Goal: Find specific page/section: Find specific page/section

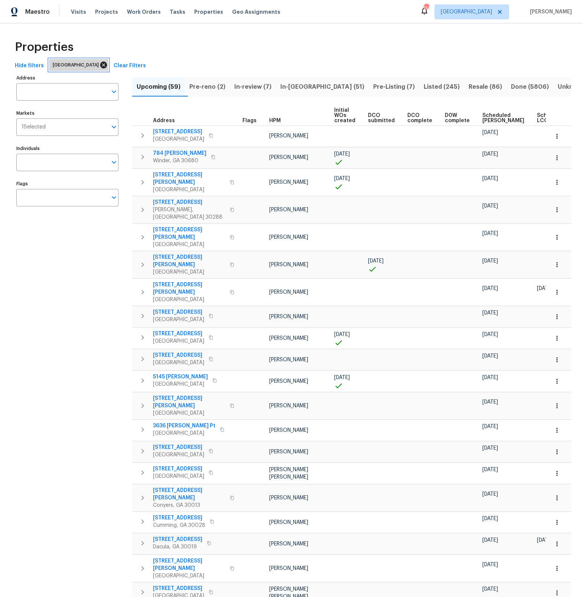
click at [100, 63] on icon at bounding box center [103, 65] width 7 height 7
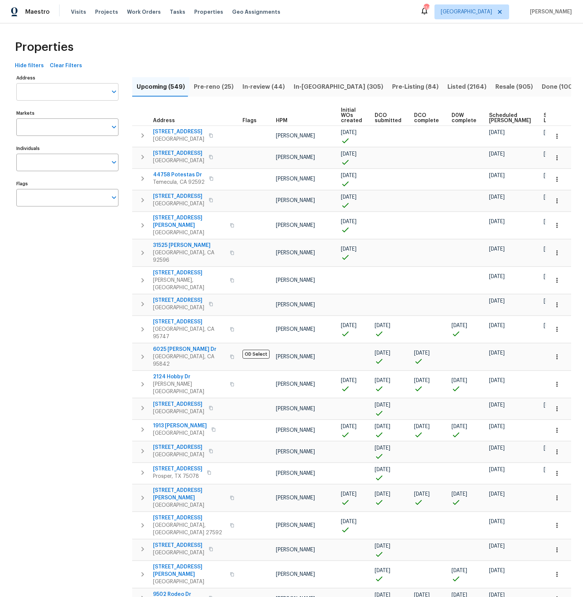
click at [81, 95] on input "Address" at bounding box center [61, 91] width 91 height 17
type input "9121 niger"
click at [72, 111] on li "9121 Niger Dr Saint Louis MO 63123" at bounding box center [67, 111] width 102 height 12
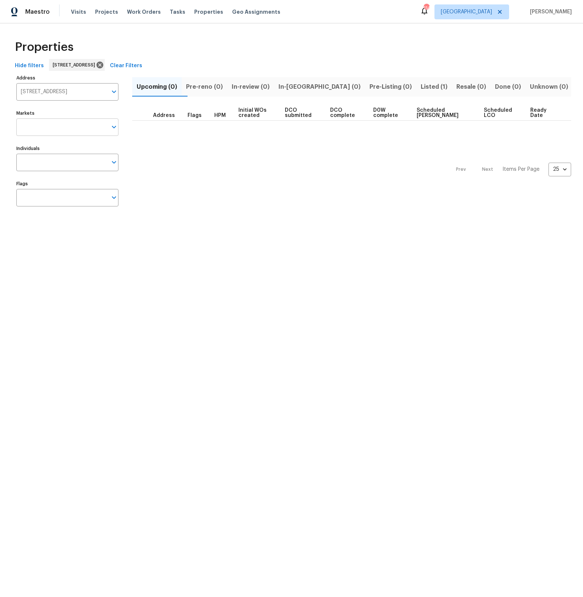
click at [113, 127] on icon "Open" at bounding box center [114, 127] width 9 height 9
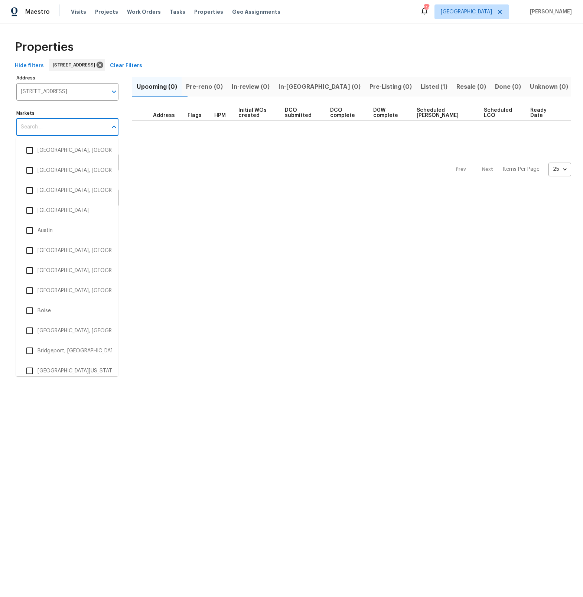
click at [421, 88] on span "Listed (1)" at bounding box center [434, 87] width 27 height 10
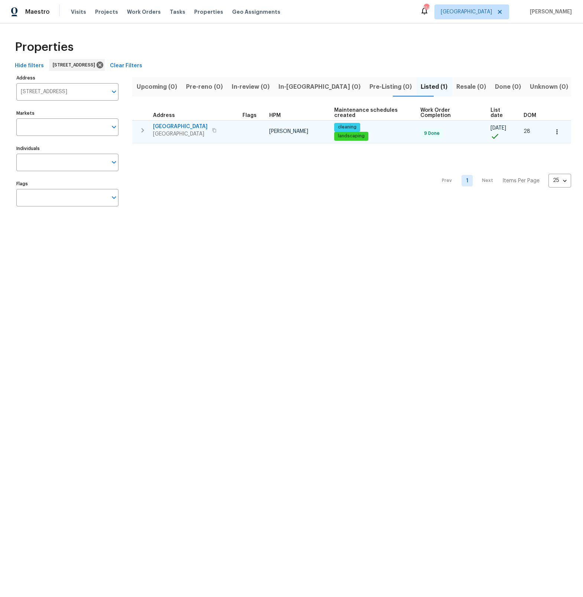
click at [174, 127] on span "9121 Niger Dr" at bounding box center [180, 126] width 55 height 7
click at [171, 126] on span "9121 Niger Dr" at bounding box center [180, 126] width 55 height 7
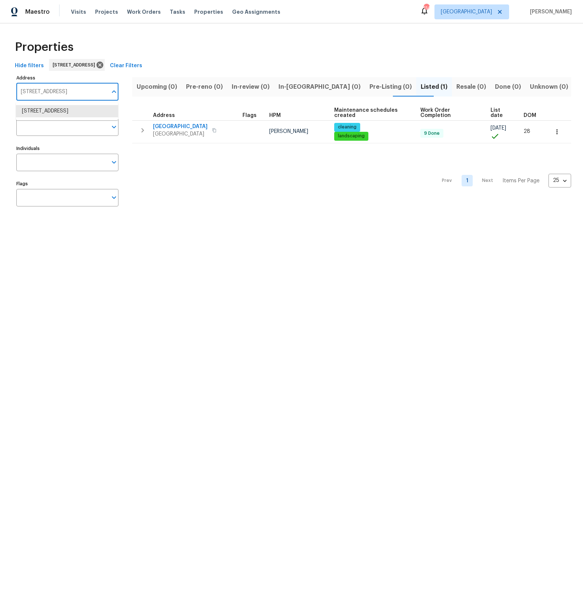
click at [88, 90] on input "9121 Niger Dr Saint Louis MO 63123" at bounding box center [61, 91] width 91 height 17
type input "8000 del dr"
click at [73, 110] on li "8000 Del Dr N New Hope MN 55428" at bounding box center [67, 111] width 102 height 12
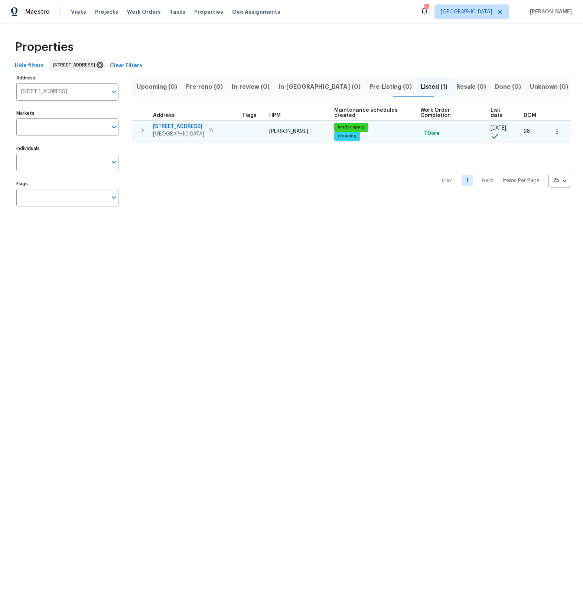
click at [170, 126] on span "8000 Del Dr N" at bounding box center [178, 126] width 51 height 7
click at [168, 126] on span "8000 Del Dr N" at bounding box center [178, 126] width 51 height 7
click at [170, 125] on span "8000 Del Dr N" at bounding box center [178, 126] width 51 height 7
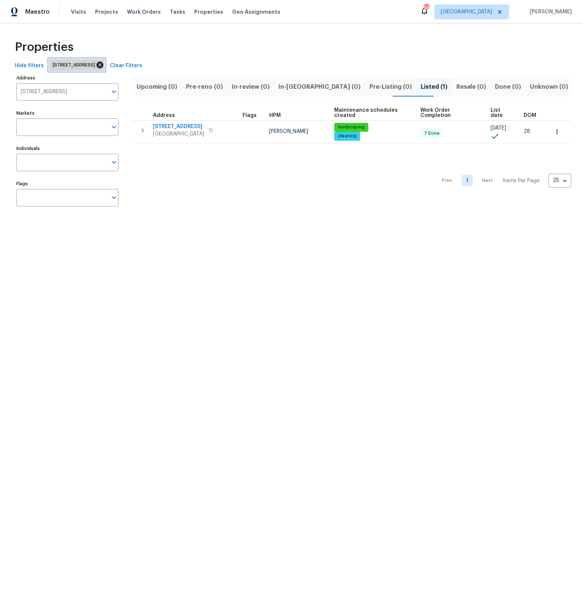
click at [103, 66] on icon at bounding box center [100, 65] width 7 height 7
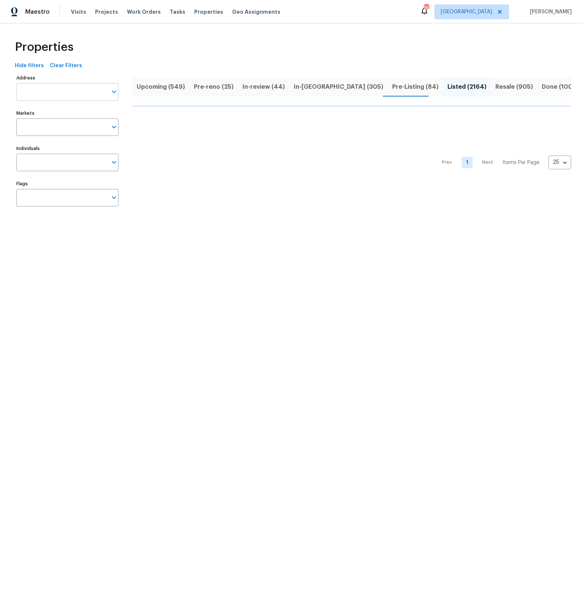
click at [65, 93] on input "Address" at bounding box center [61, 91] width 91 height 17
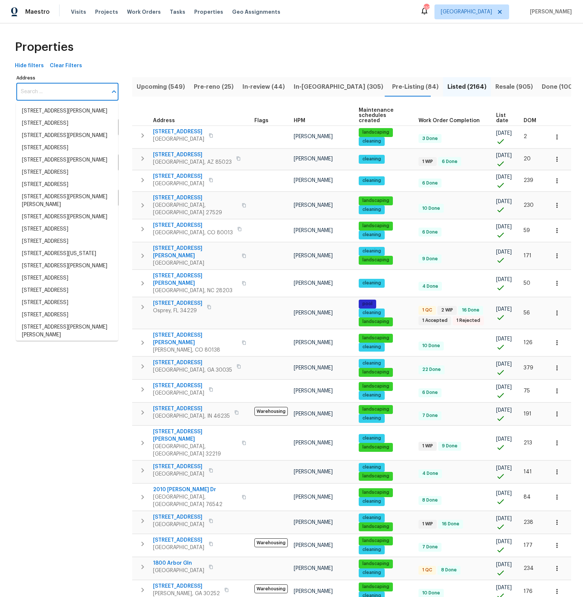
click at [65, 93] on input "Address" at bounding box center [61, 91] width 91 height 17
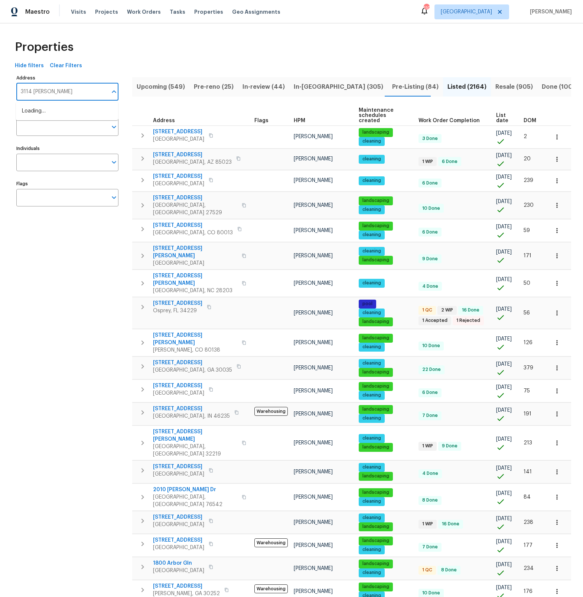
type input "3114 valley"
click at [61, 111] on li "3114 Valley Farms Rd Indianapolis IN 46214" at bounding box center [67, 111] width 102 height 12
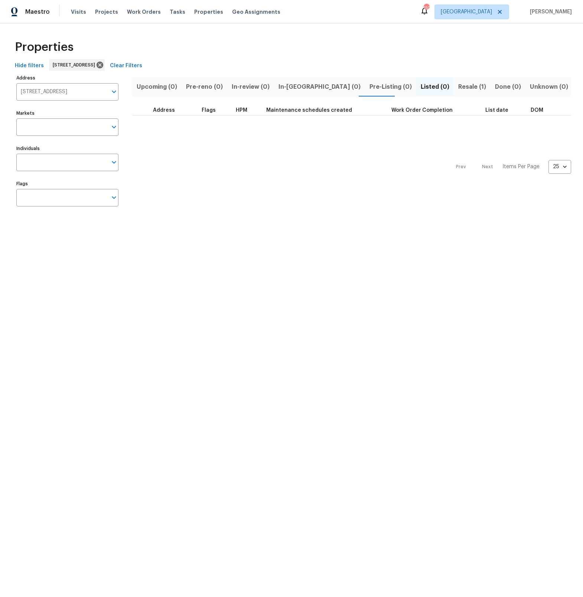
click at [458, 89] on span "Resale (1)" at bounding box center [472, 87] width 28 height 10
type input "3114 Valley Farms Rd Indianapolis IN 46214"
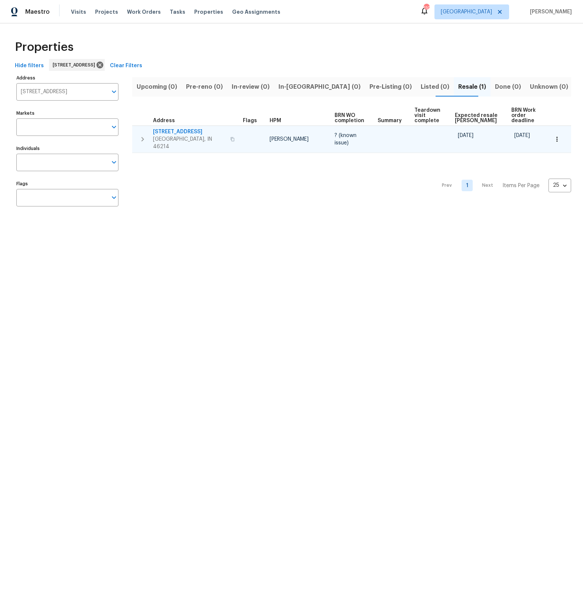
click at [175, 130] on span "[STREET_ADDRESS]" at bounding box center [189, 131] width 73 height 7
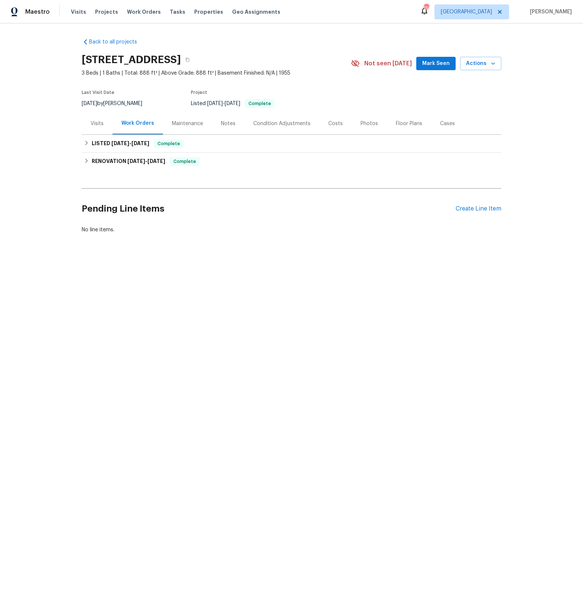
click at [93, 123] on div "Visits" at bounding box center [97, 123] width 13 height 7
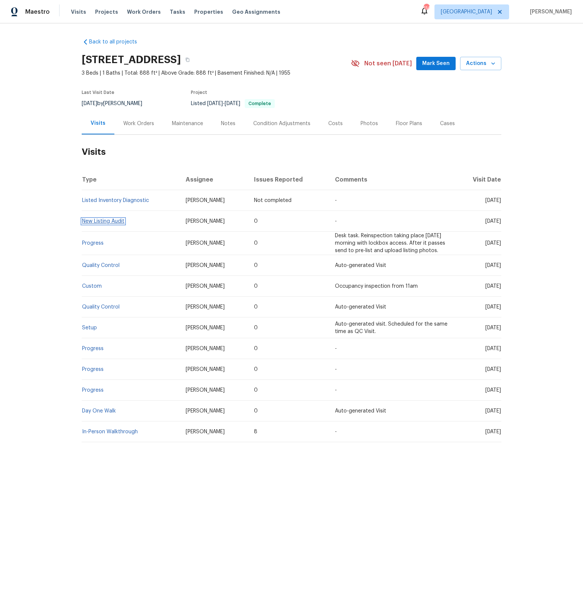
click at [110, 223] on link "New Listing Audit" at bounding box center [103, 221] width 42 height 5
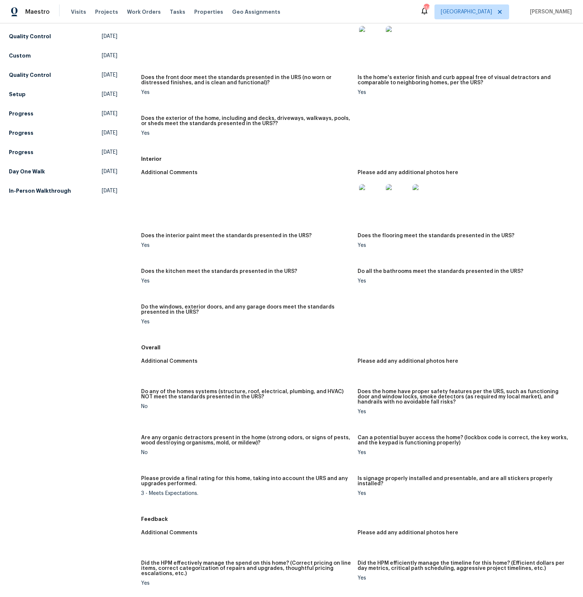
scroll to position [17, 0]
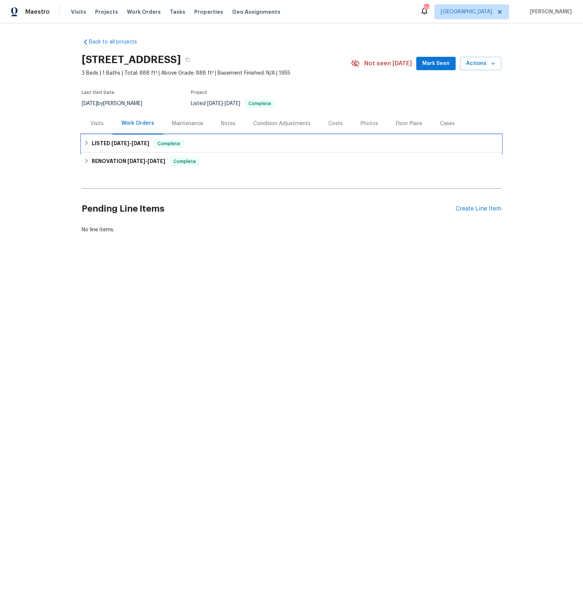
click at [88, 143] on icon at bounding box center [86, 142] width 5 height 5
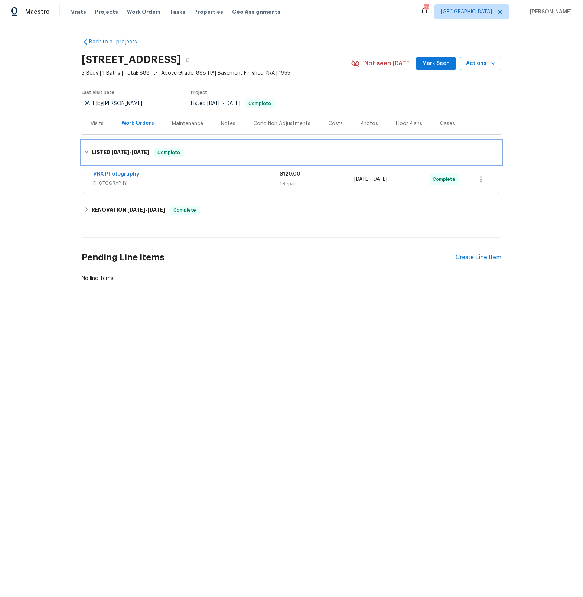
click at [87, 149] on div "LISTED 8/8/25 - 8/9/25 Complete" at bounding box center [291, 152] width 415 height 9
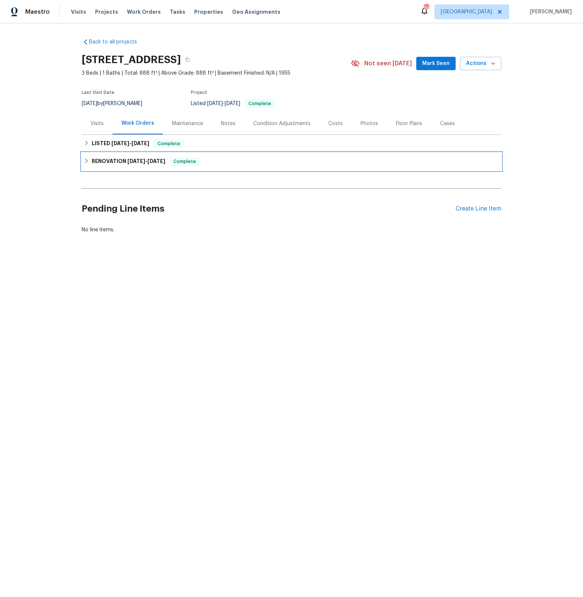
click at [88, 163] on icon at bounding box center [86, 160] width 5 height 5
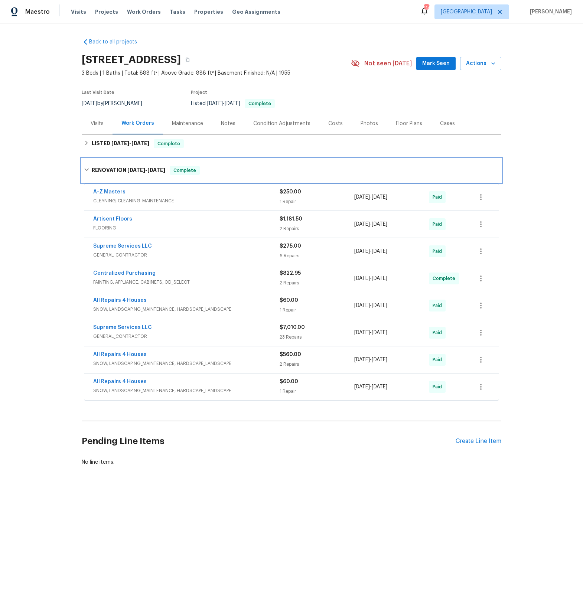
click at [88, 164] on div "RENOVATION 7/11/25 - 8/5/25 Complete" at bounding box center [292, 171] width 420 height 24
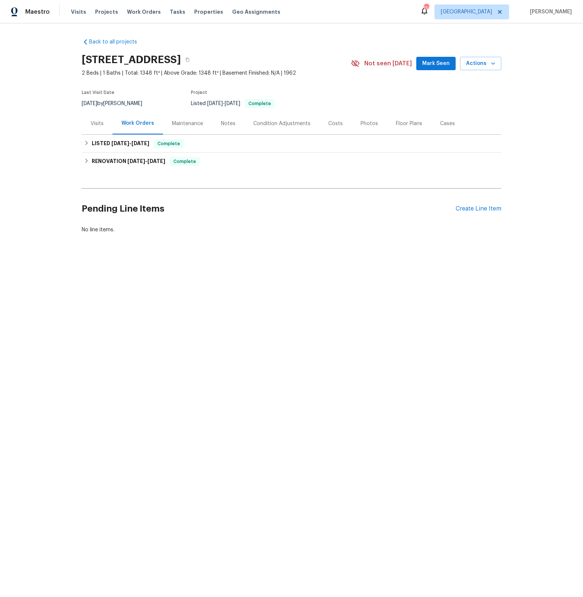
click at [96, 126] on div "Visits" at bounding box center [97, 123] width 13 height 7
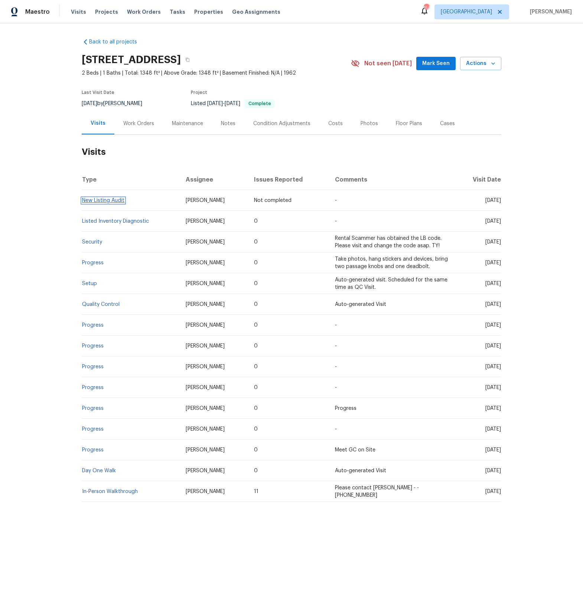
click at [106, 201] on link "New Listing Audit" at bounding box center [103, 200] width 42 height 5
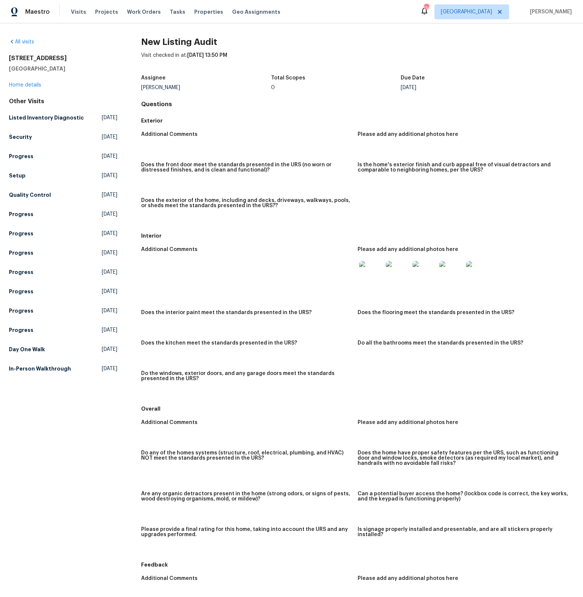
click at [368, 274] on img at bounding box center [371, 273] width 24 height 24
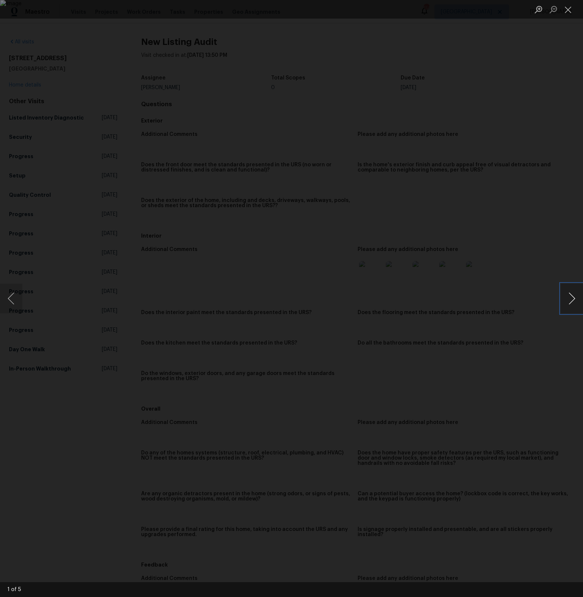
click at [570, 303] on button "Next image" at bounding box center [572, 299] width 22 height 30
click at [570, 304] on button "Next image" at bounding box center [572, 299] width 22 height 30
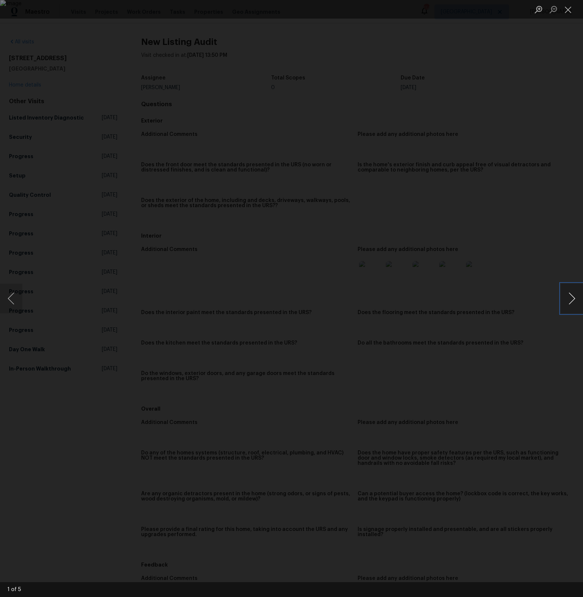
click at [570, 304] on button "Next image" at bounding box center [572, 299] width 22 height 30
click at [567, 12] on button "Close lightbox" at bounding box center [568, 9] width 15 height 13
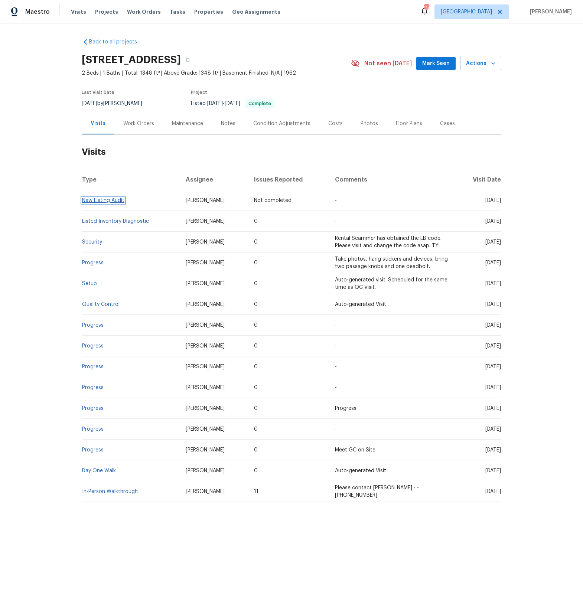
click at [95, 201] on link "New Listing Audit" at bounding box center [103, 200] width 42 height 5
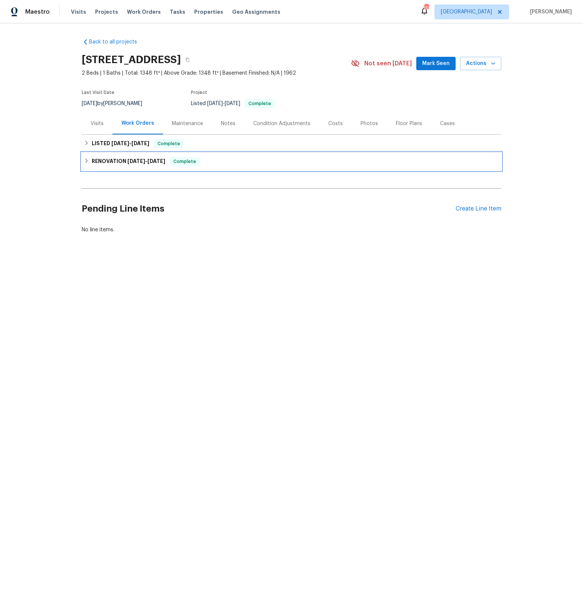
click at [86, 160] on icon at bounding box center [86, 160] width 5 height 5
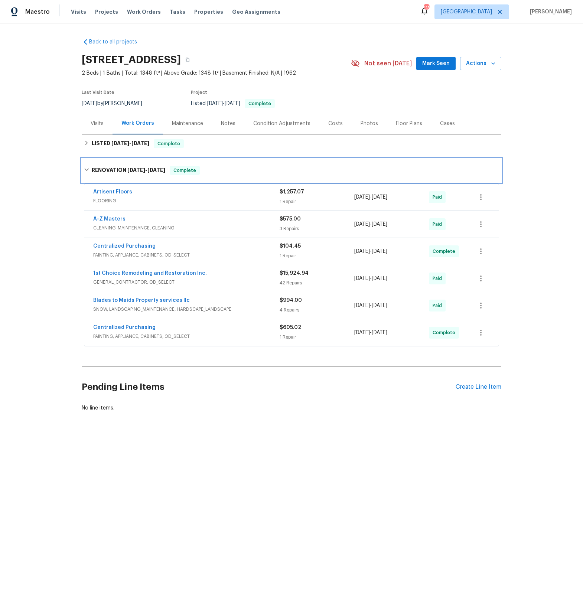
click at [86, 160] on div "RENOVATION [DATE] - [DATE] Complete" at bounding box center [292, 171] width 420 height 24
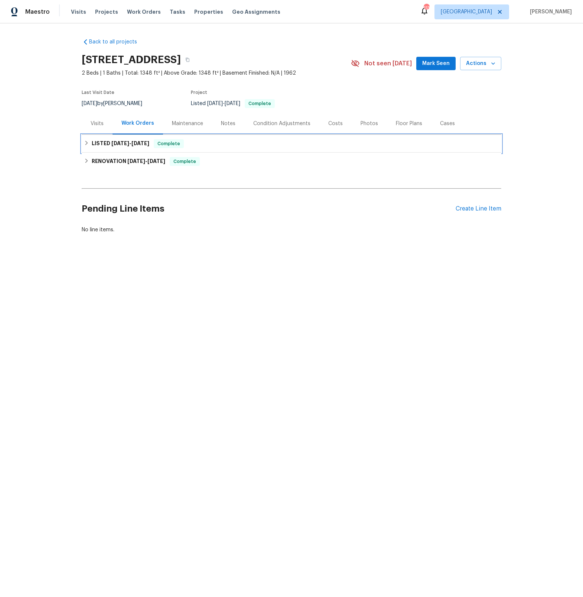
click at [85, 143] on icon at bounding box center [86, 142] width 5 height 5
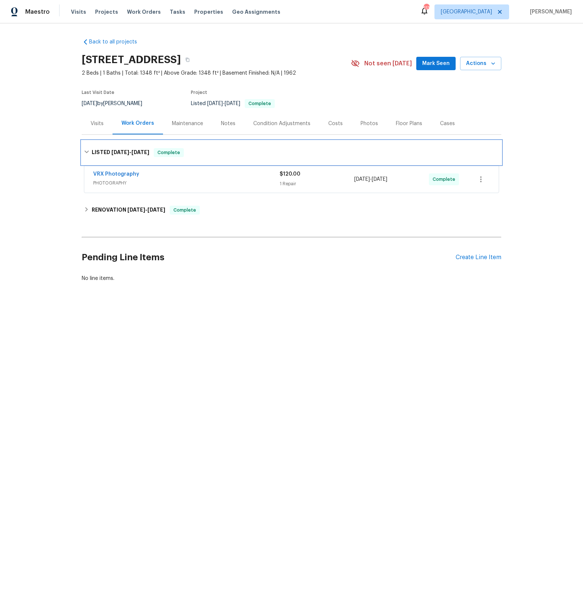
click at [85, 143] on div "LISTED 8/7/25 - 8/8/25 Complete" at bounding box center [292, 153] width 420 height 24
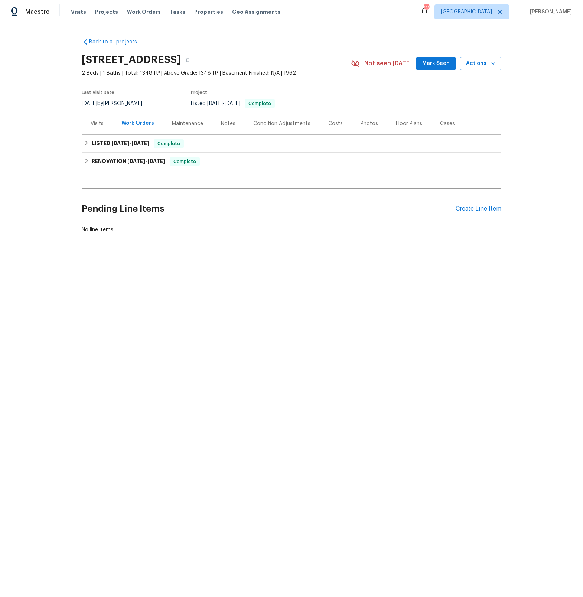
click at [95, 123] on div "Visits" at bounding box center [97, 123] width 13 height 7
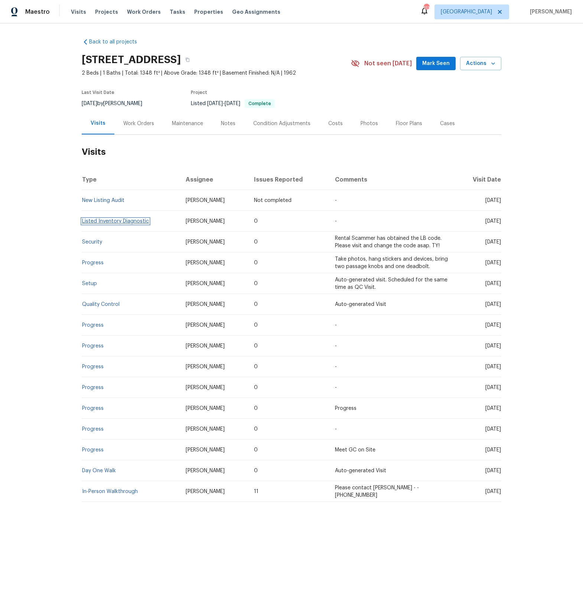
click at [122, 221] on link "Listed Inventory Diagnostic" at bounding box center [115, 221] width 67 height 5
click at [332, 126] on div "Costs" at bounding box center [335, 123] width 14 height 7
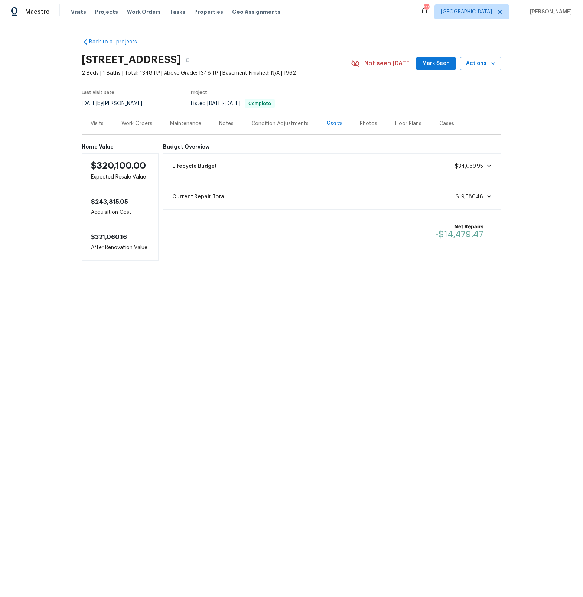
click at [489, 196] on icon at bounding box center [489, 197] width 6 height 6
click at [489, 167] on icon at bounding box center [489, 166] width 6 height 6
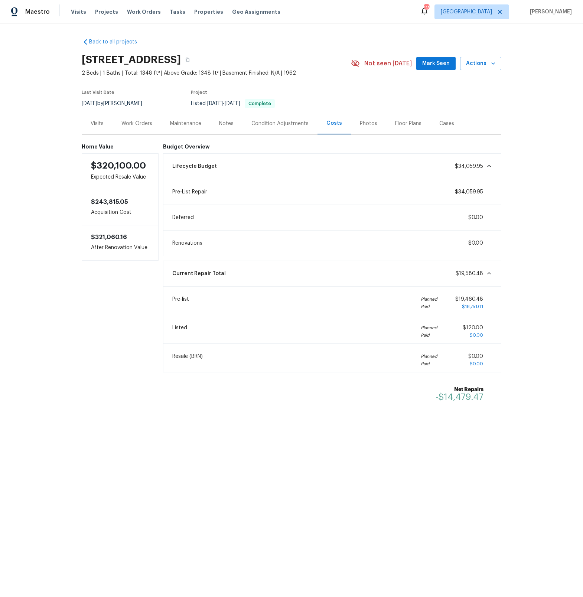
click at [489, 167] on icon at bounding box center [489, 166] width 6 height 6
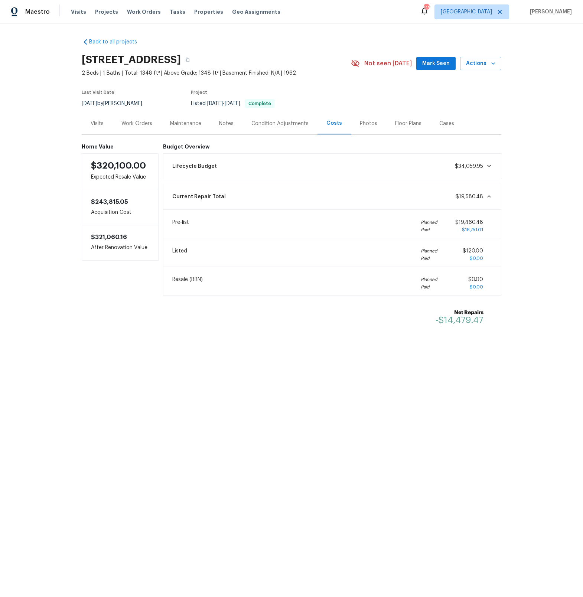
click at [143, 124] on div "Work Orders" at bounding box center [136, 123] width 31 height 7
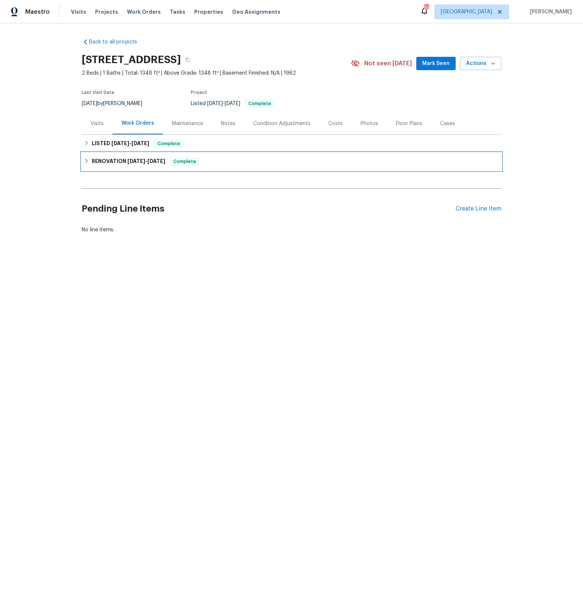
click at [88, 161] on icon at bounding box center [86, 160] width 5 height 5
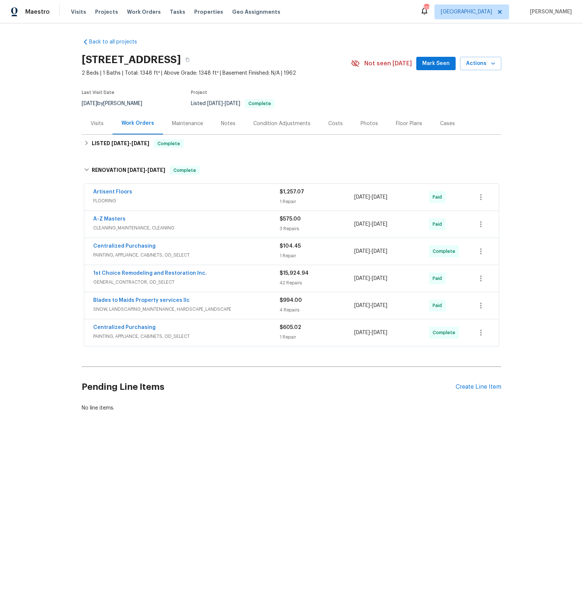
click at [217, 276] on div "1st Choice Remodeling and Restoration Inc." at bounding box center [186, 274] width 186 height 9
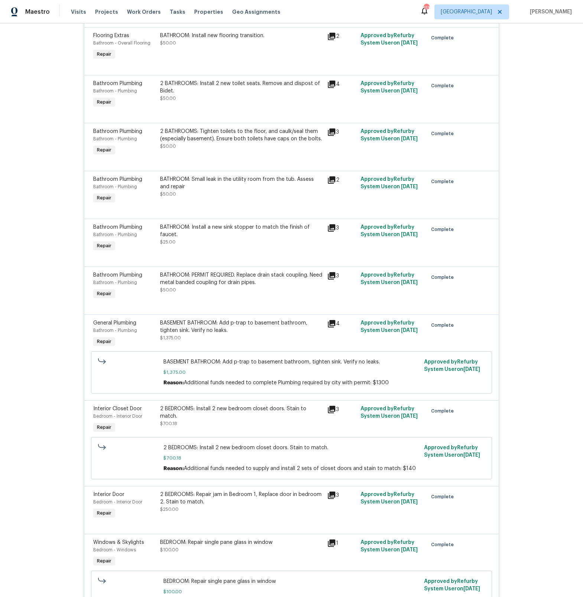
scroll to position [336, 0]
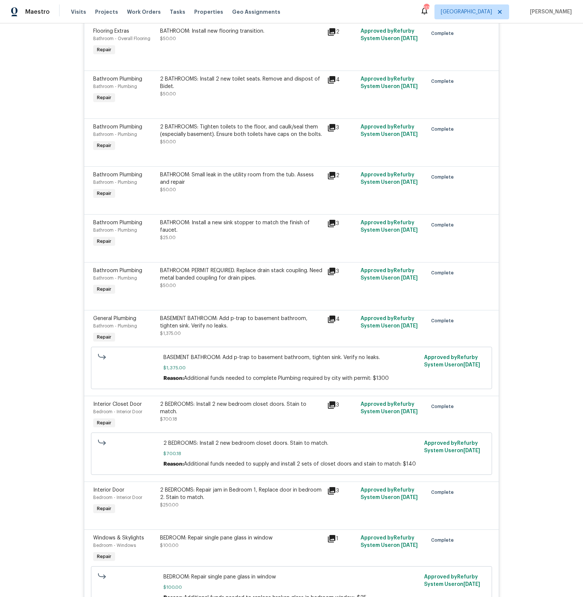
click at [331, 321] on icon at bounding box center [331, 319] width 9 height 9
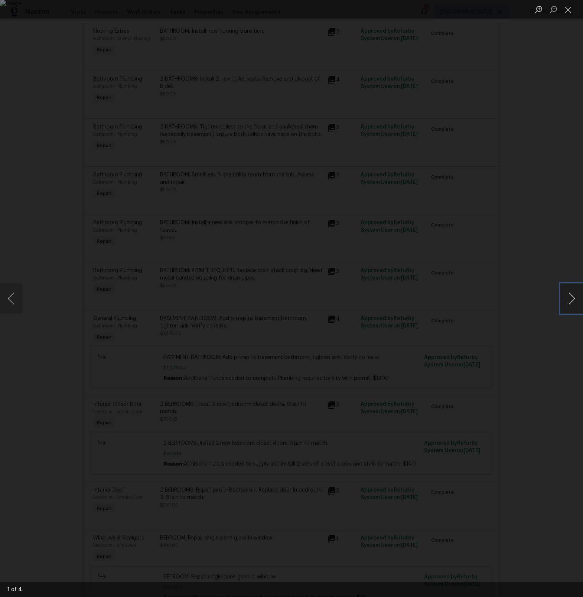
click at [568, 304] on button "Next image" at bounding box center [572, 299] width 22 height 30
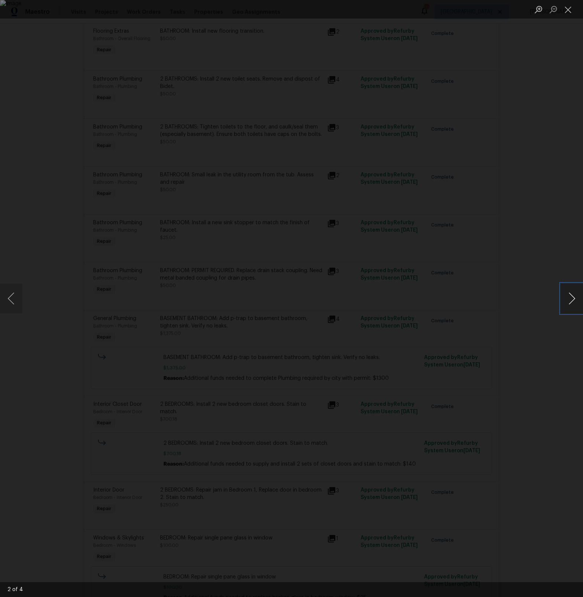
click at [568, 304] on button "Next image" at bounding box center [572, 299] width 22 height 30
click at [569, 11] on button "Close lightbox" at bounding box center [568, 9] width 15 height 13
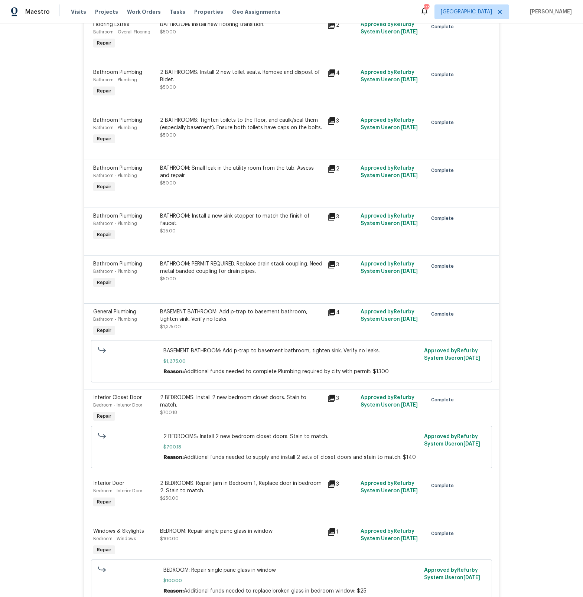
scroll to position [0, 0]
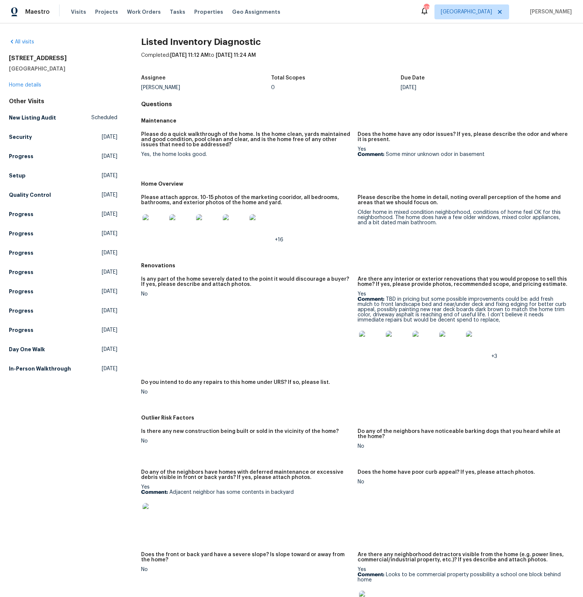
click at [367, 350] on img at bounding box center [371, 343] width 24 height 24
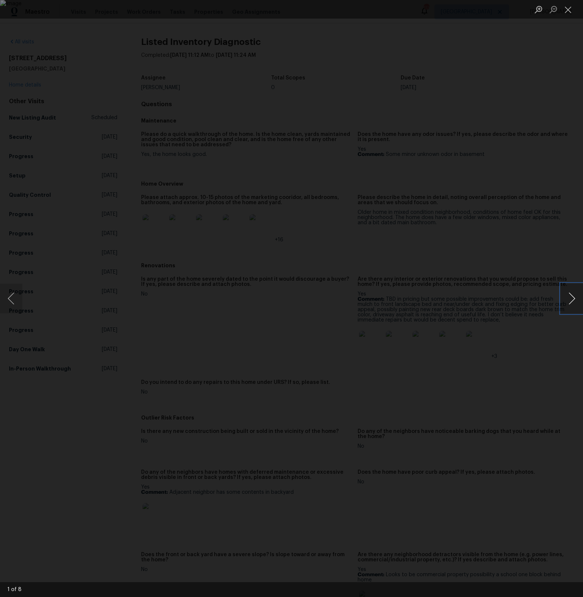
click at [572, 299] on button "Next image" at bounding box center [572, 299] width 22 height 30
click at [572, 300] on button "Next image" at bounding box center [572, 299] width 22 height 30
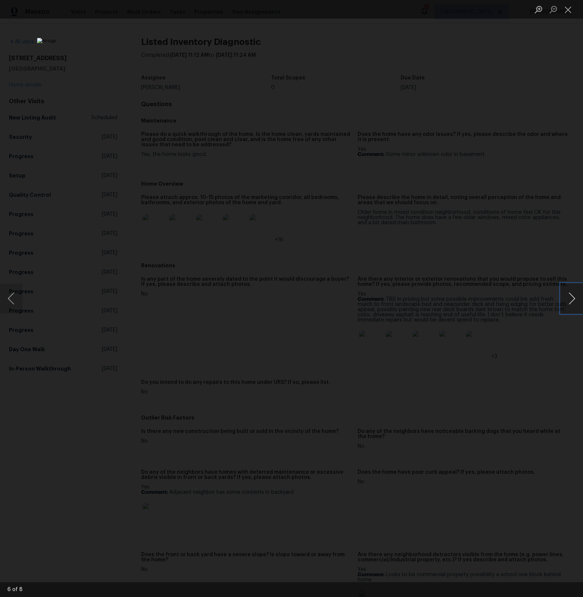
click at [572, 300] on button "Next image" at bounding box center [572, 299] width 22 height 30
click at [572, 7] on button "Close lightbox" at bounding box center [568, 9] width 15 height 13
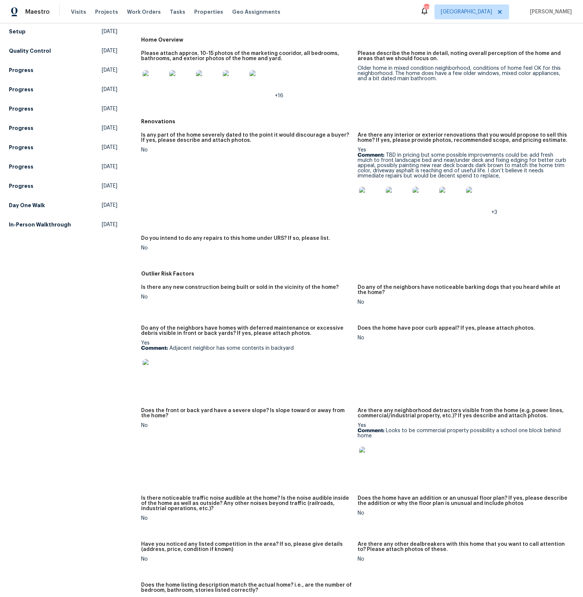
scroll to position [150, 0]
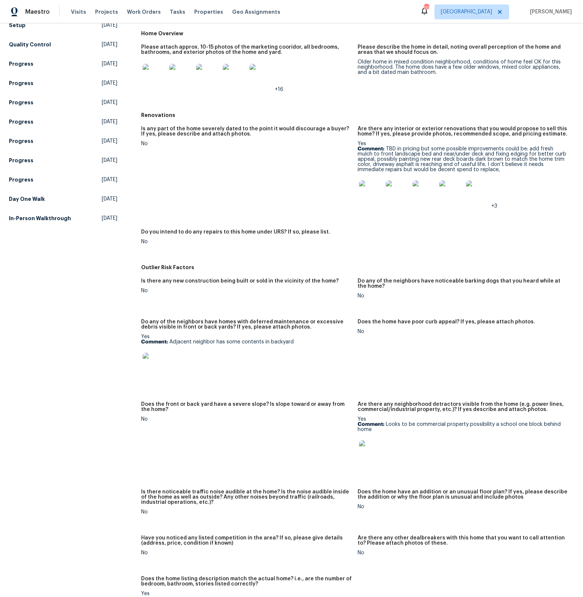
click at [158, 371] on img at bounding box center [155, 365] width 24 height 24
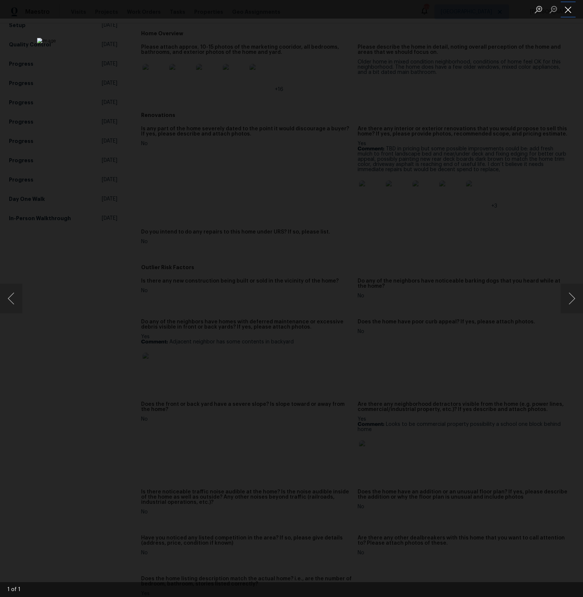
click at [568, 10] on button "Close lightbox" at bounding box center [568, 9] width 15 height 13
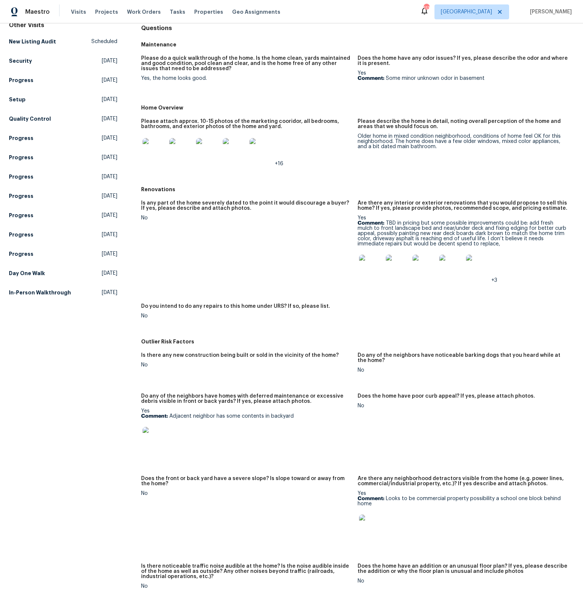
scroll to position [0, 0]
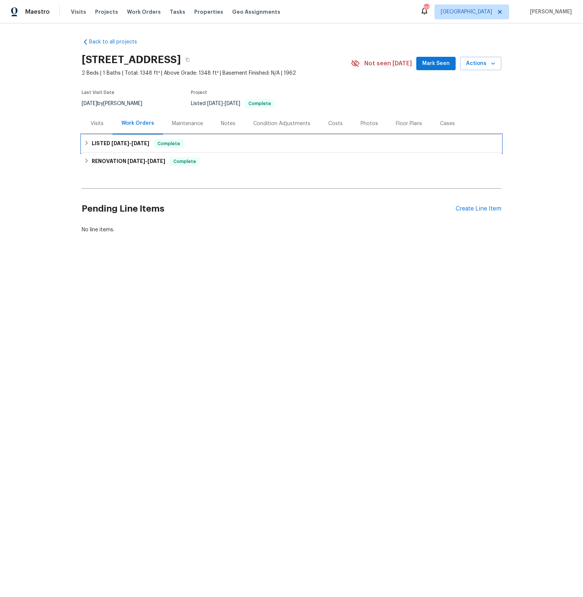
click at [85, 144] on icon at bounding box center [86, 142] width 5 height 5
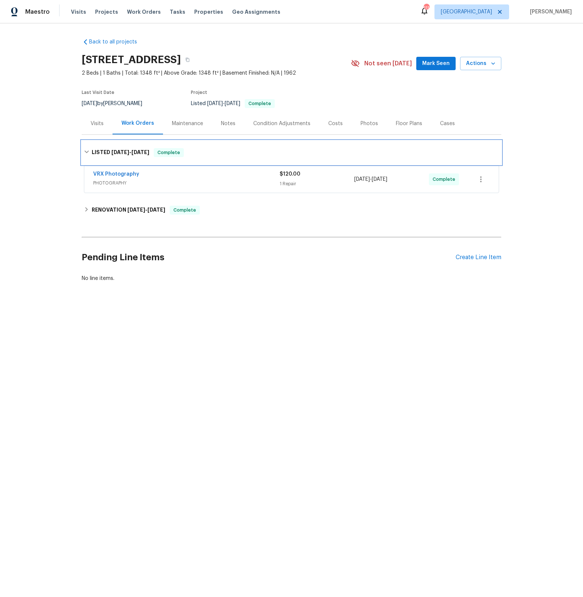
click at [85, 144] on div "LISTED [DATE] - [DATE] Complete" at bounding box center [292, 153] width 420 height 24
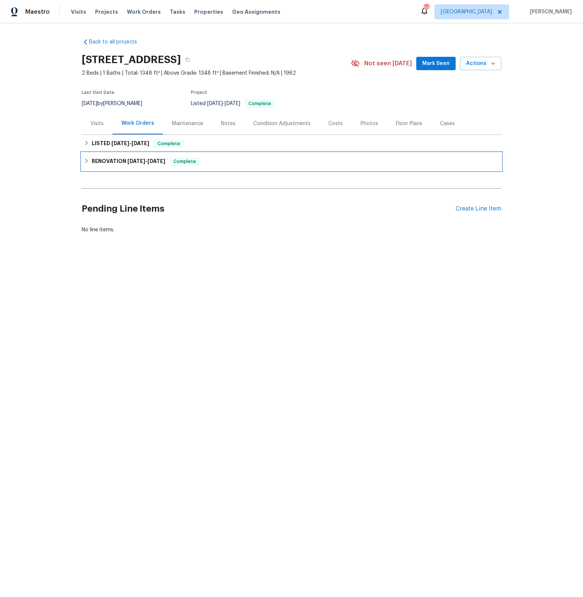
click at [86, 159] on icon at bounding box center [86, 161] width 3 height 4
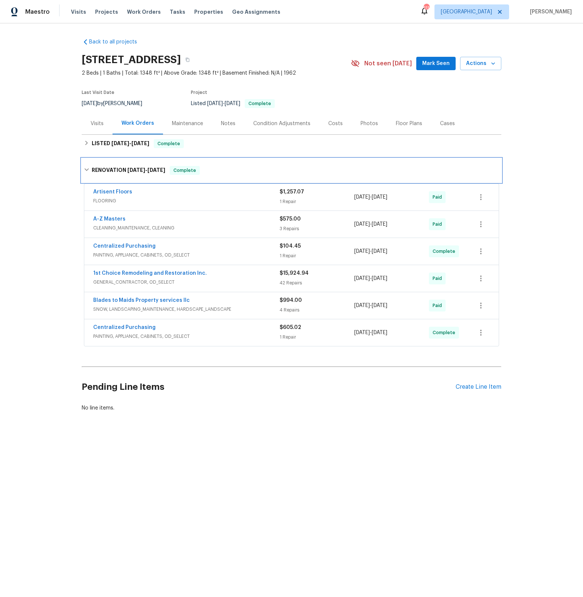
click at [87, 168] on icon at bounding box center [86, 169] width 5 height 5
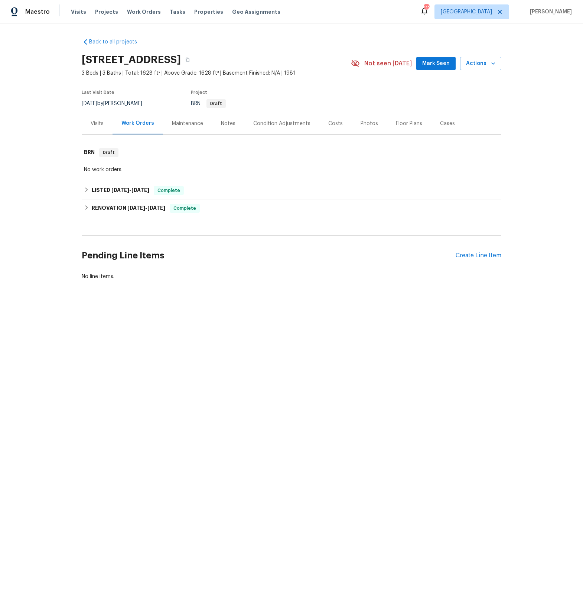
click at [100, 124] on div "Visits" at bounding box center [97, 123] width 13 height 7
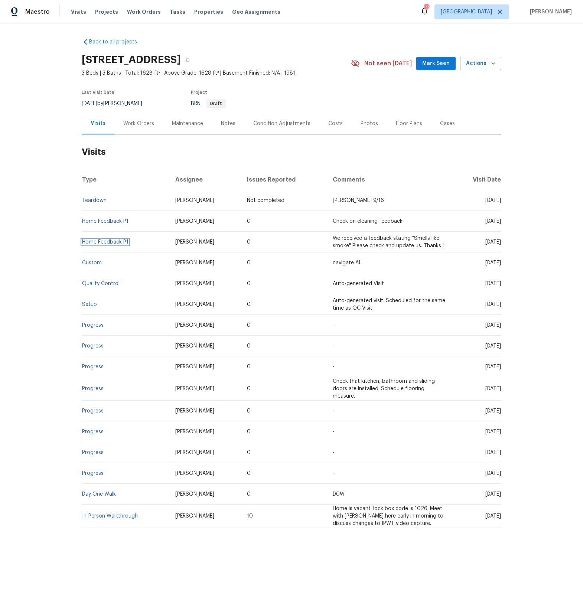
click at [106, 242] on link "Home Feedback P1" at bounding box center [105, 242] width 46 height 5
click at [114, 221] on link "Home Feedback P1" at bounding box center [105, 221] width 46 height 5
